Goal: Find specific page/section: Find specific page/section

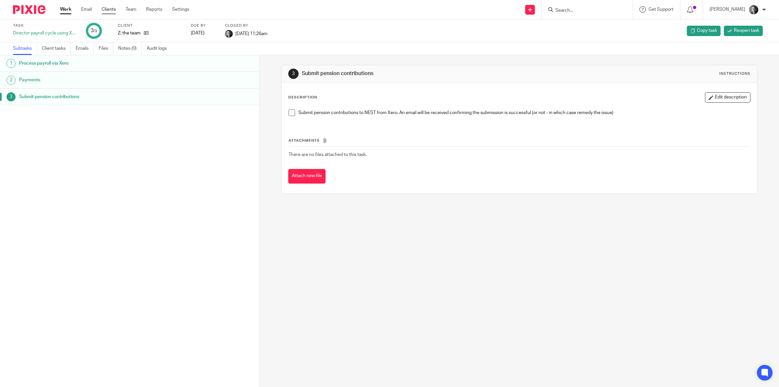
click at [107, 7] on link "Clients" at bounding box center [109, 9] width 14 height 6
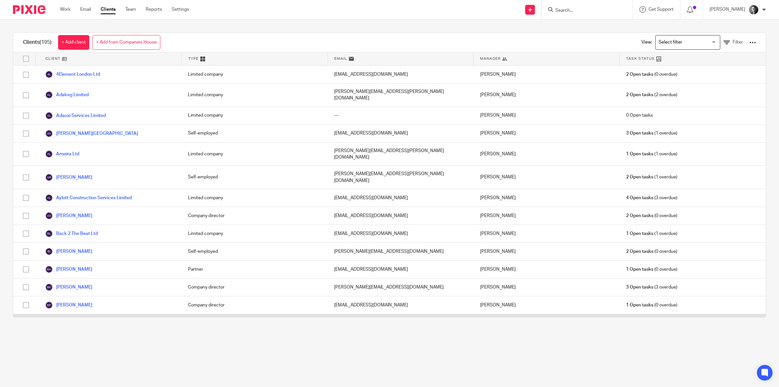
click at [96, 319] on link "[PERSON_NAME] Electrical Ltd" at bounding box center [82, 323] width 75 height 8
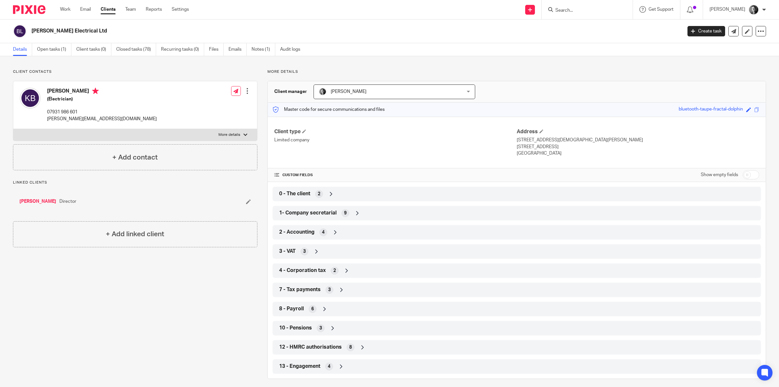
click at [330, 195] on icon at bounding box center [331, 193] width 6 height 6
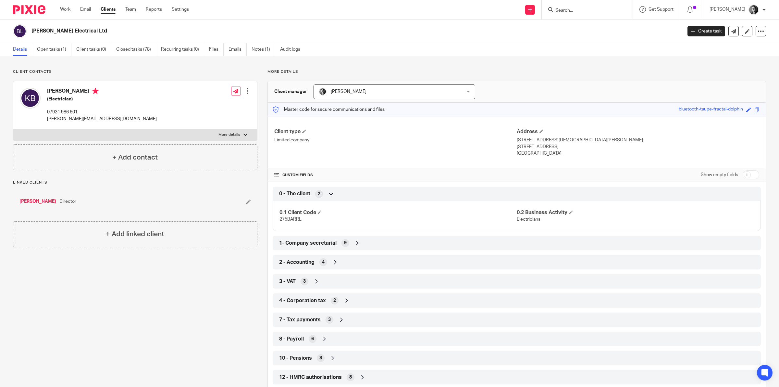
click at [592, 9] on input "Search" at bounding box center [584, 11] width 58 height 6
type input "gee"
click at [109, 9] on link "Clients" at bounding box center [108, 9] width 15 height 6
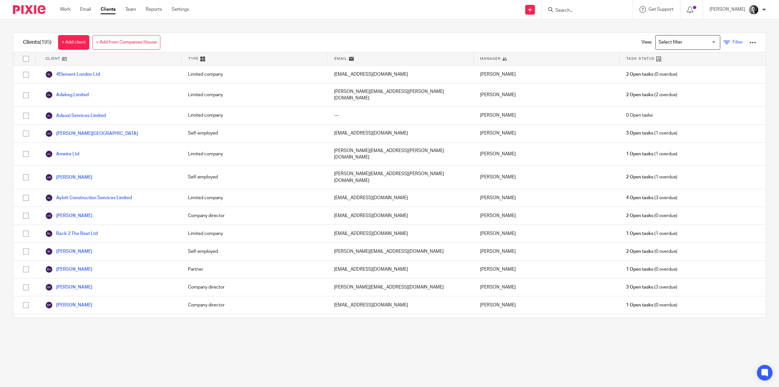
click at [732, 43] on span "Filter" at bounding box center [737, 42] width 10 height 5
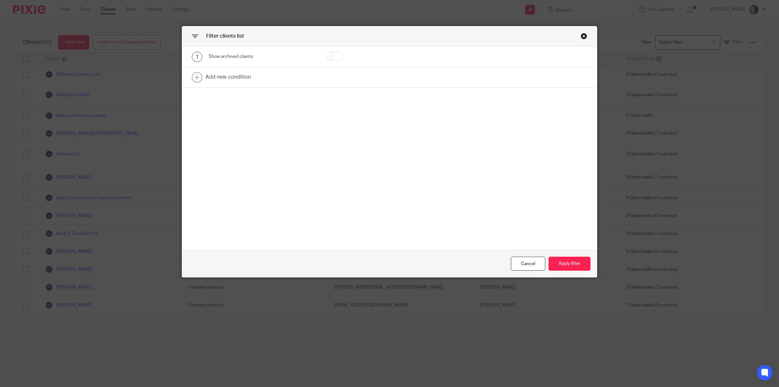
click at [339, 57] on input "checkbox" at bounding box center [335, 56] width 17 height 9
checkbox input "true"
click at [566, 265] on button "Apply filter" at bounding box center [569, 263] width 42 height 14
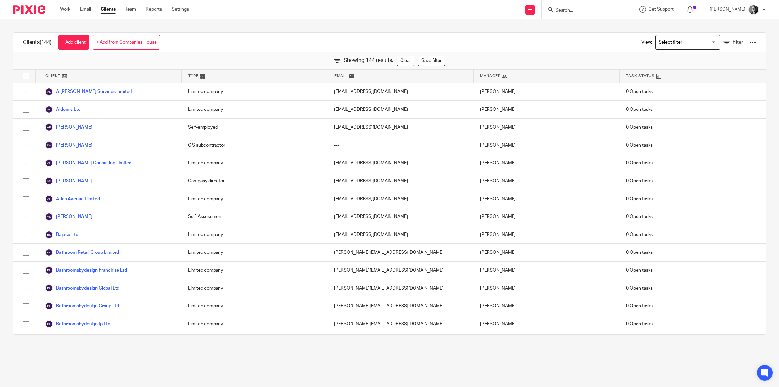
click at [585, 12] on input "Search" at bounding box center [584, 11] width 58 height 6
type input "gee"
click at [346, 353] on main "Clients (144) + Add client + Add from Companies House View: Loading... Filter S…" at bounding box center [389, 193] width 779 height 387
